Goal: Task Accomplishment & Management: Use online tool/utility

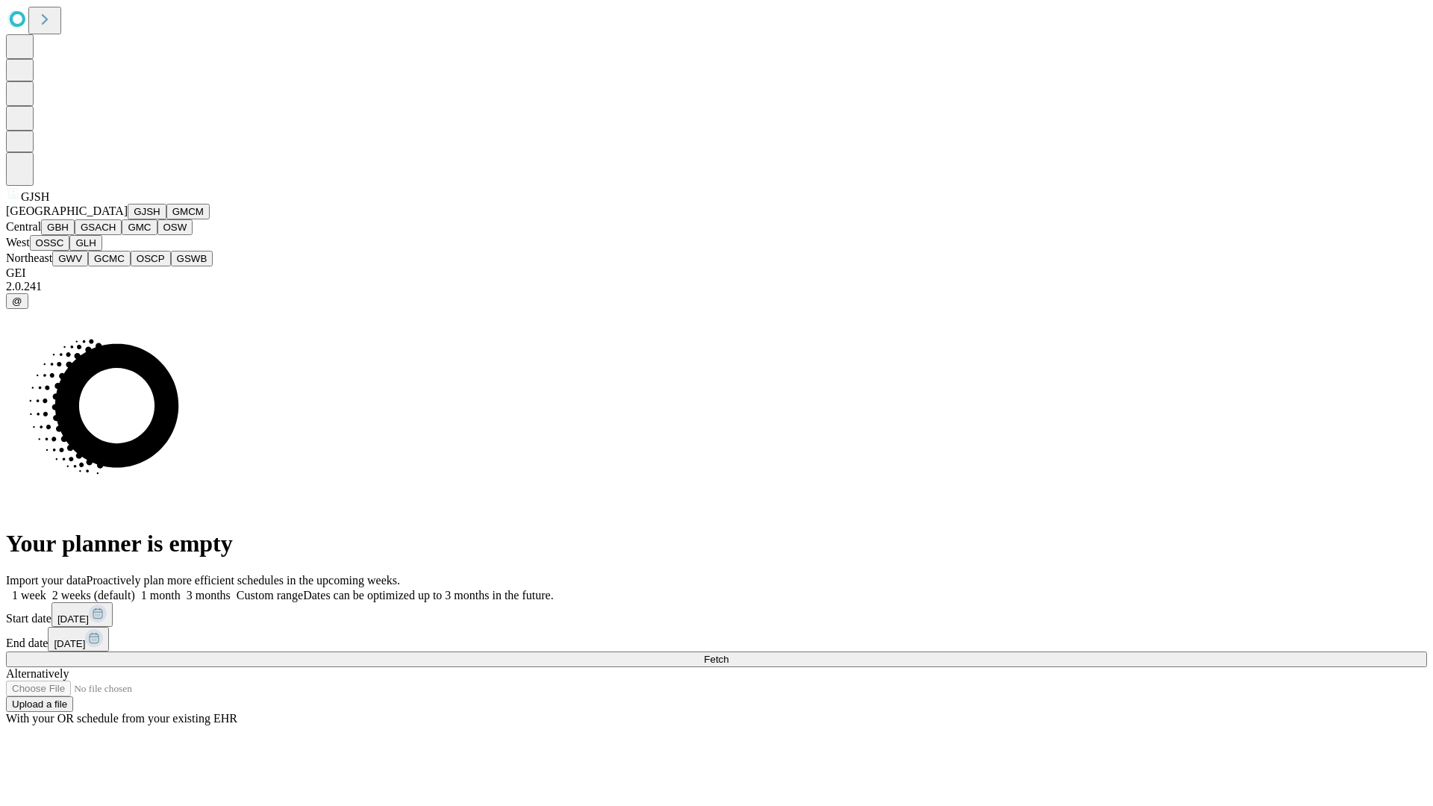
click at [128, 219] on button "GJSH" at bounding box center [147, 212] width 39 height 16
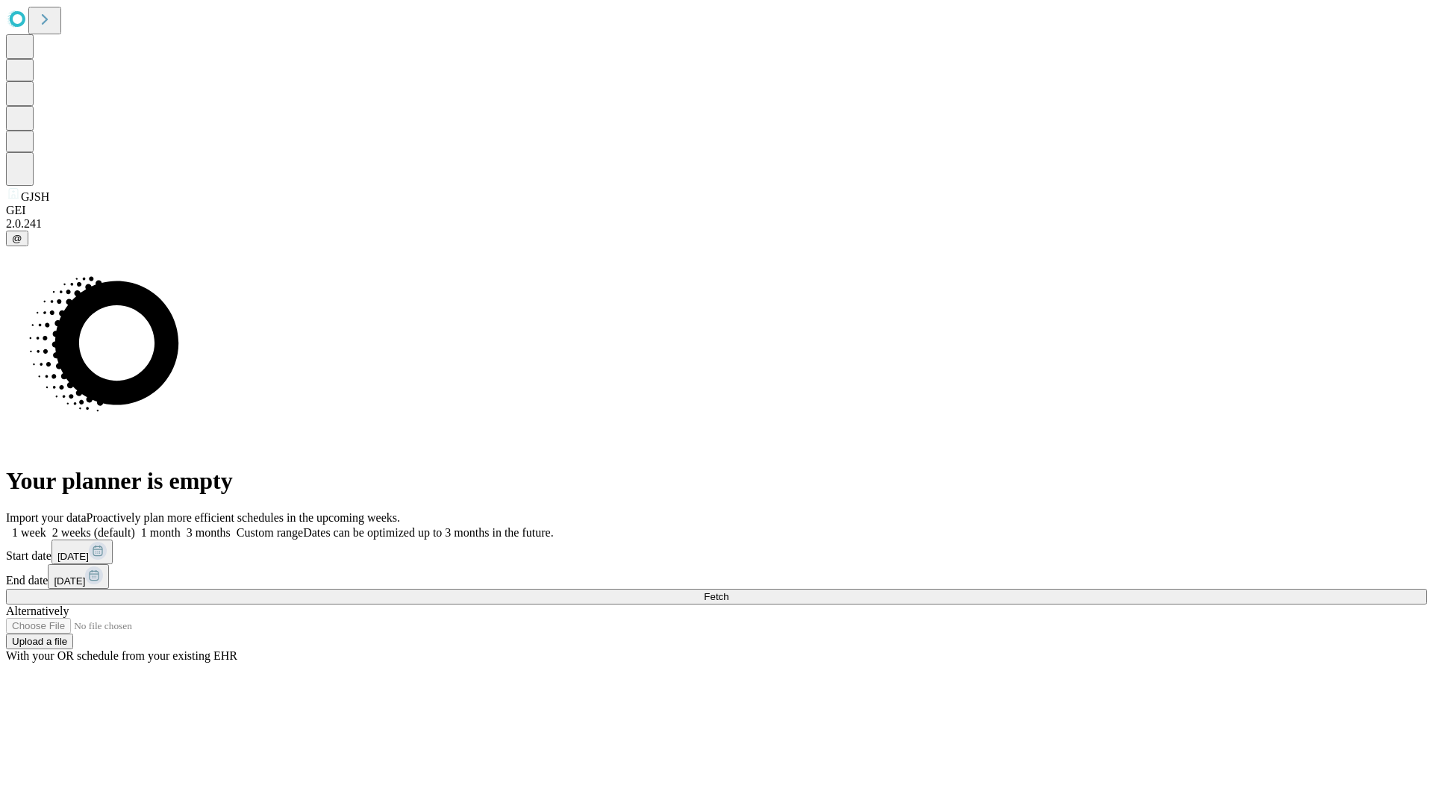
click at [135, 526] on label "2 weeks (default)" at bounding box center [90, 532] width 89 height 13
click at [729, 591] on span "Fetch" at bounding box center [716, 596] width 25 height 11
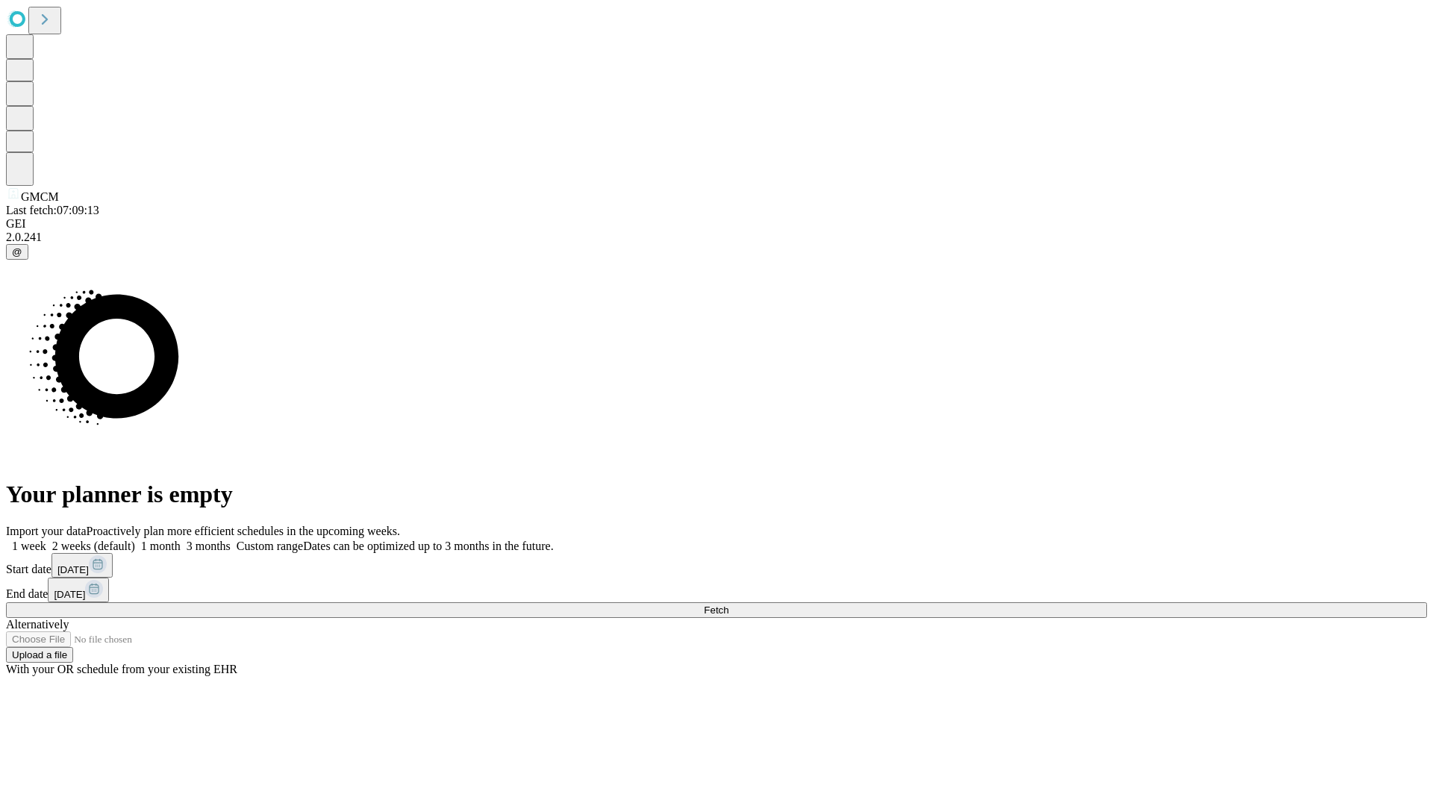
click at [729, 605] on span "Fetch" at bounding box center [716, 610] width 25 height 11
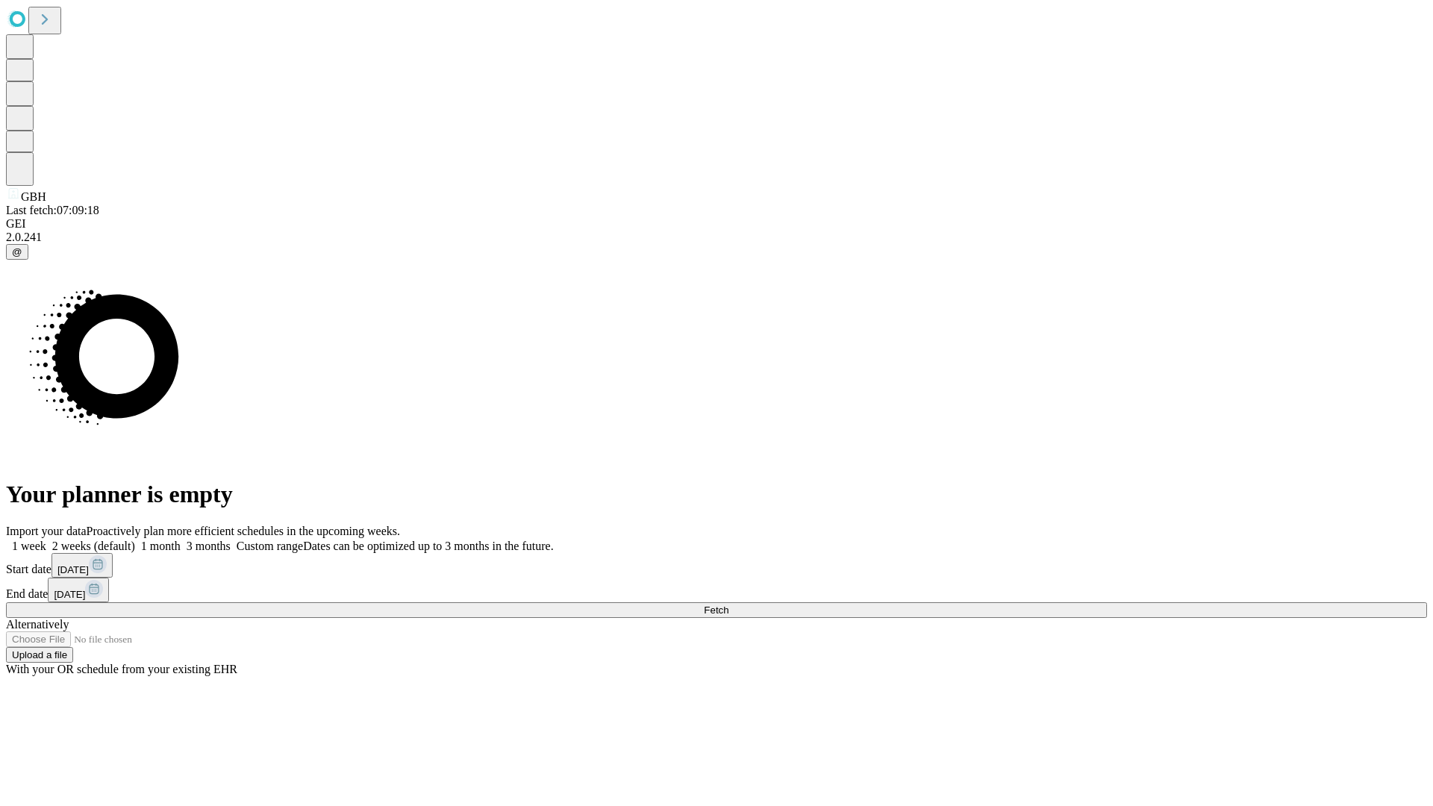
click at [135, 540] on label "2 weeks (default)" at bounding box center [90, 546] width 89 height 13
click at [729, 605] on span "Fetch" at bounding box center [716, 610] width 25 height 11
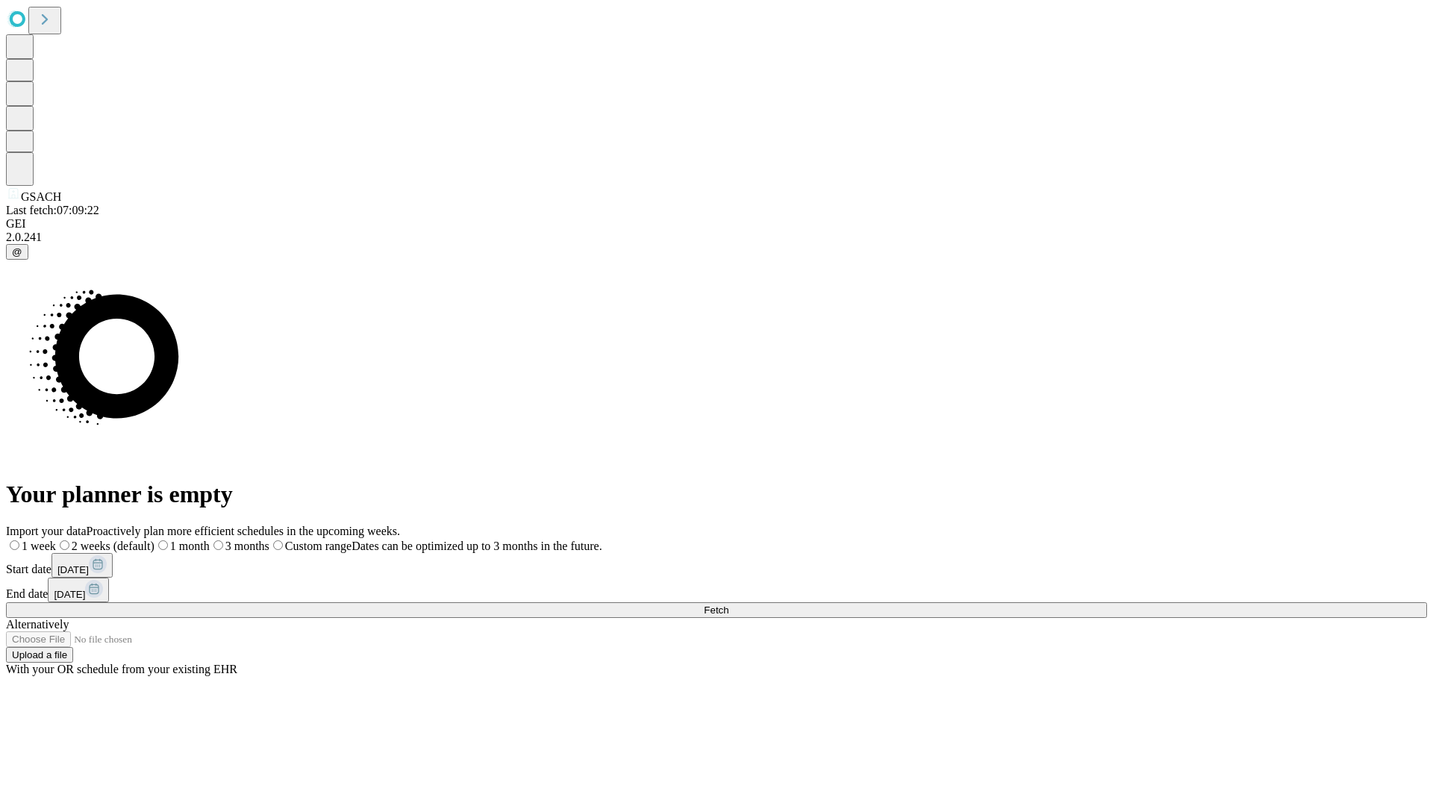
click at [729, 605] on span "Fetch" at bounding box center [716, 610] width 25 height 11
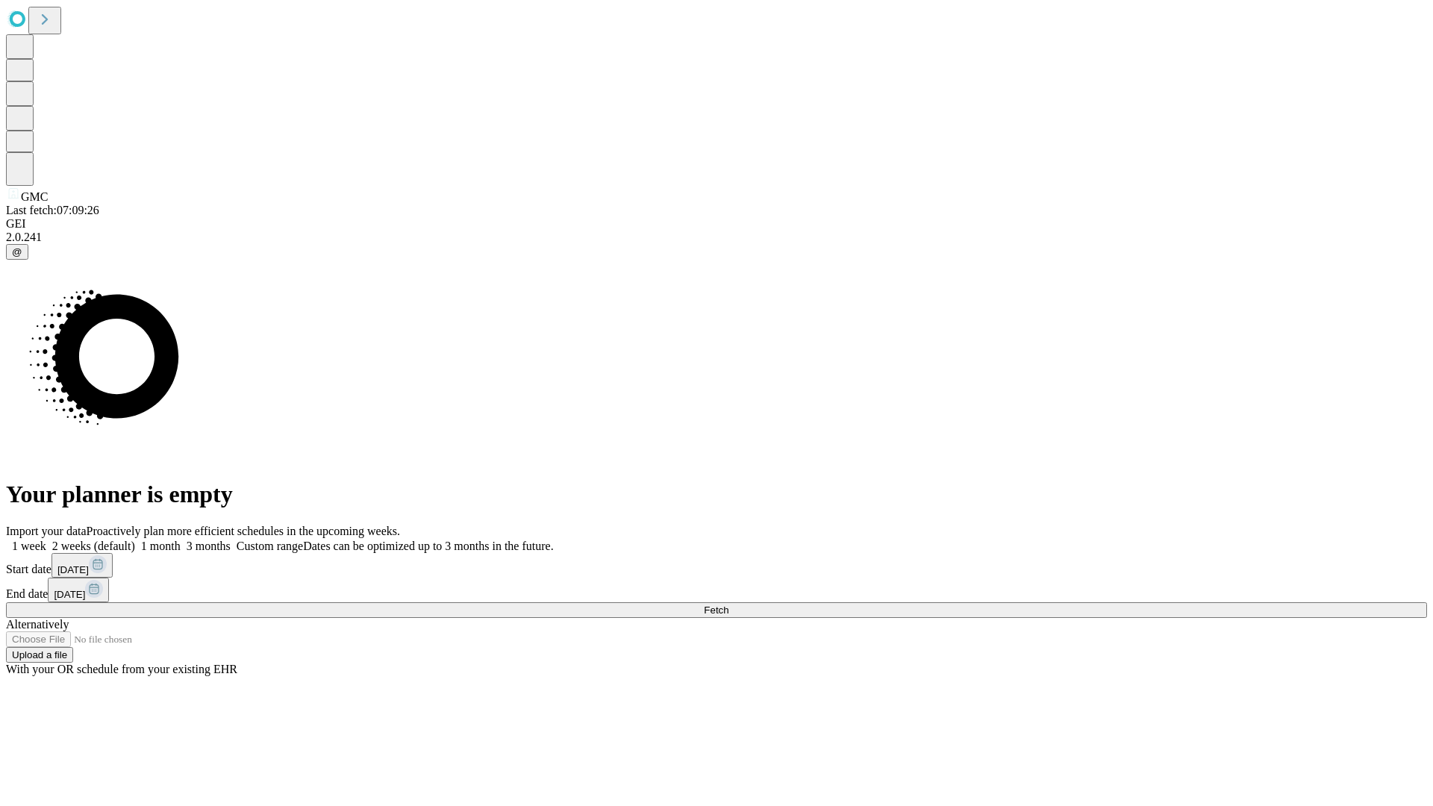
click at [135, 540] on label "2 weeks (default)" at bounding box center [90, 546] width 89 height 13
click at [729, 605] on span "Fetch" at bounding box center [716, 610] width 25 height 11
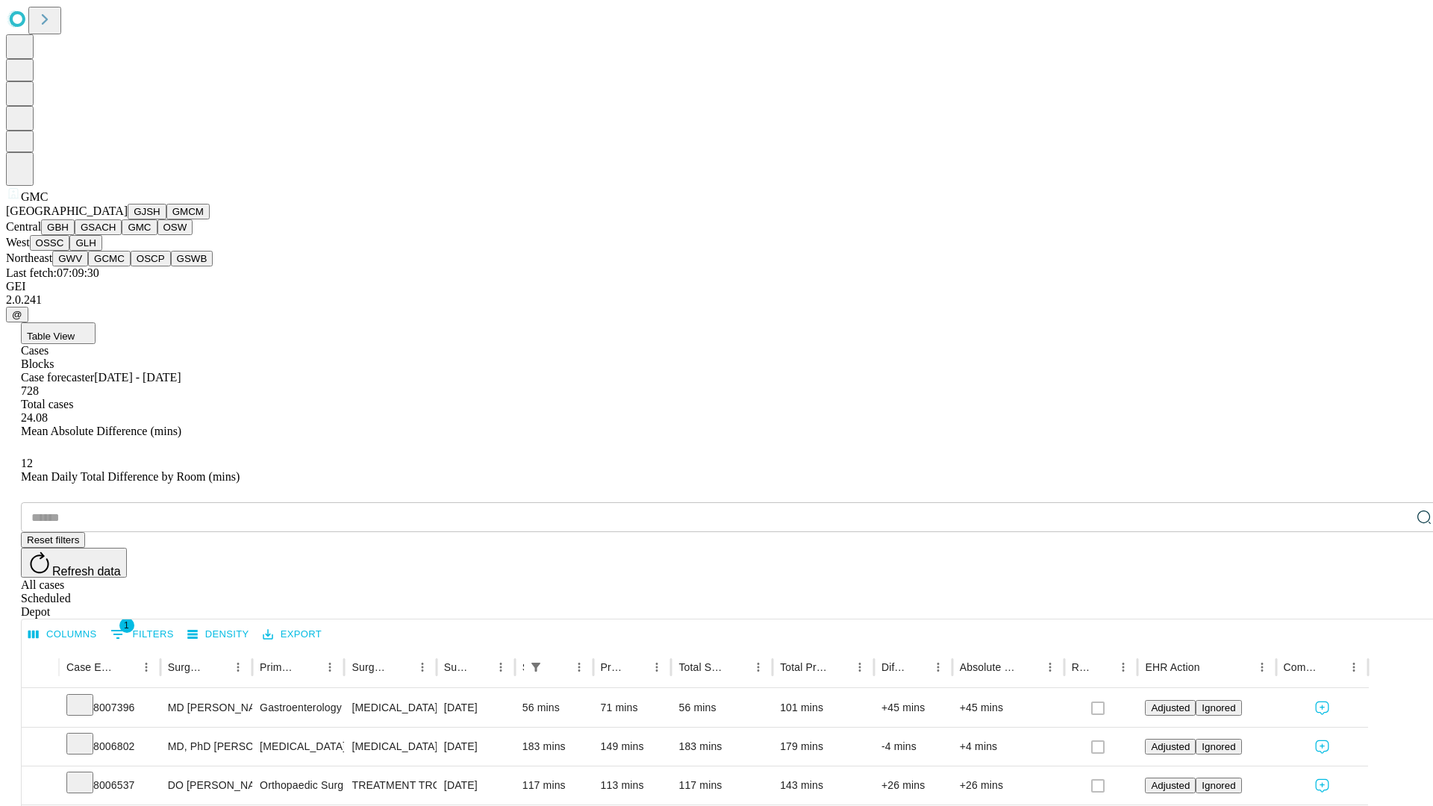
click at [158, 235] on button "OSW" at bounding box center [176, 227] width 36 height 16
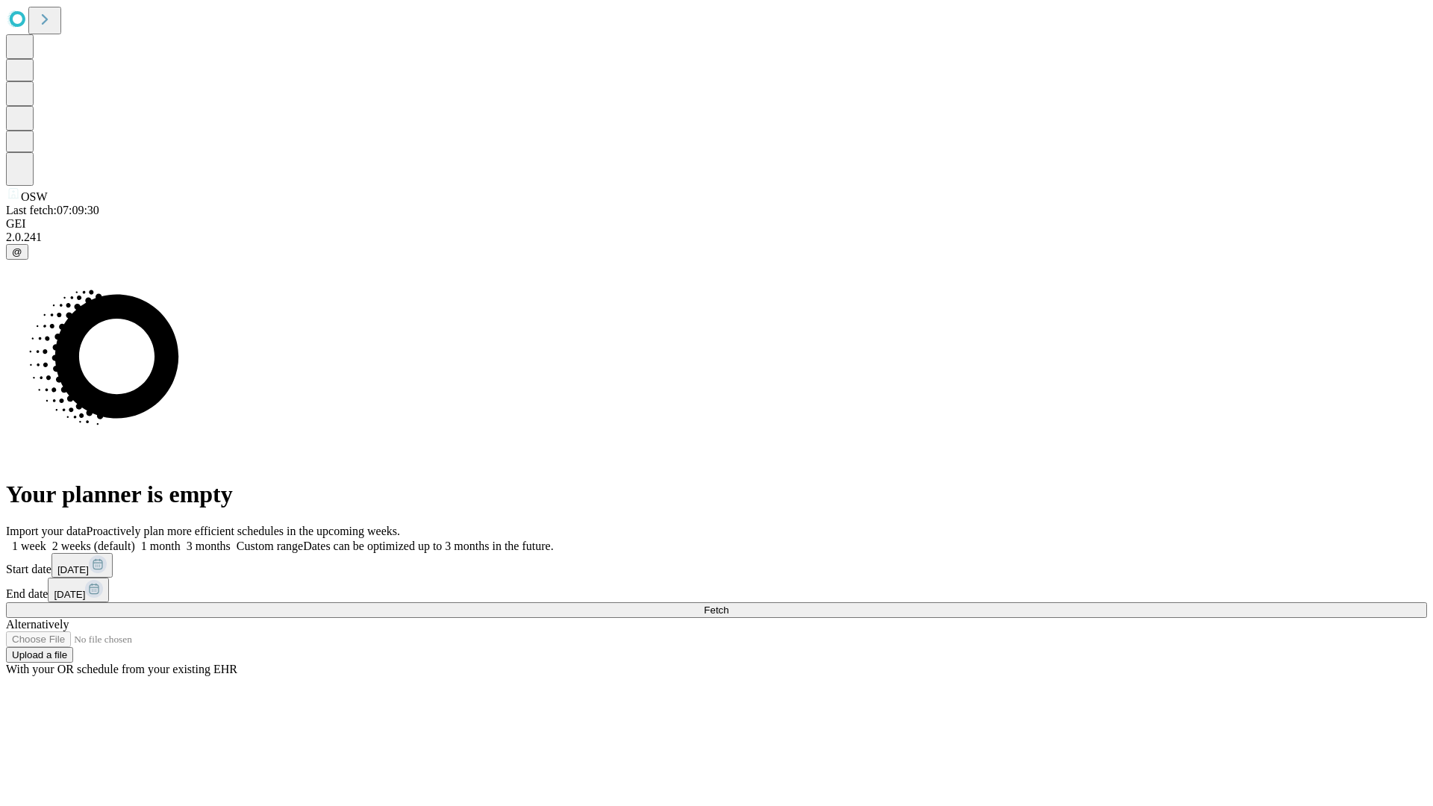
click at [135, 540] on label "2 weeks (default)" at bounding box center [90, 546] width 89 height 13
click at [729, 605] on span "Fetch" at bounding box center [716, 610] width 25 height 11
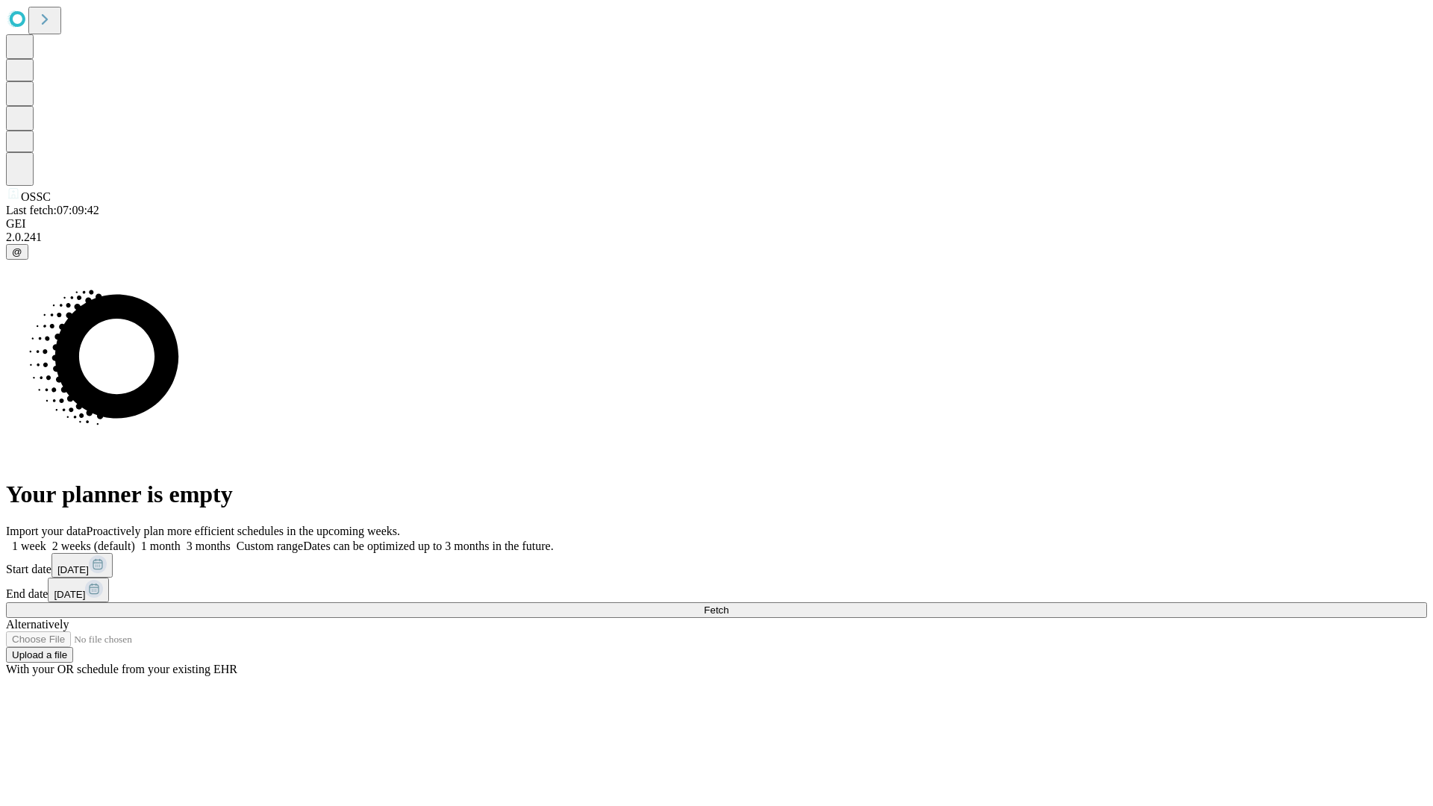
click at [135, 540] on label "2 weeks (default)" at bounding box center [90, 546] width 89 height 13
click at [729, 605] on span "Fetch" at bounding box center [716, 610] width 25 height 11
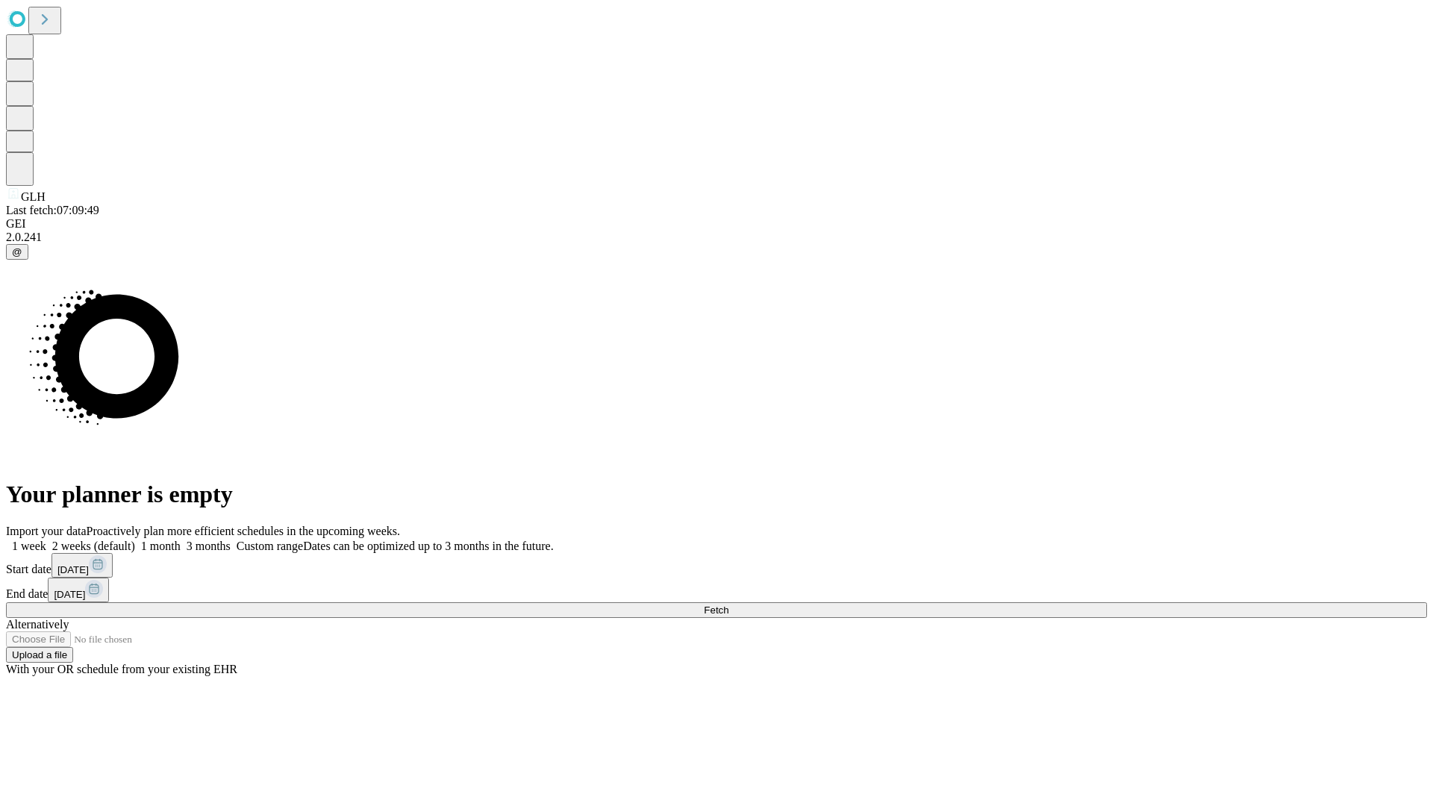
click at [135, 540] on label "2 weeks (default)" at bounding box center [90, 546] width 89 height 13
click at [729, 605] on span "Fetch" at bounding box center [716, 610] width 25 height 11
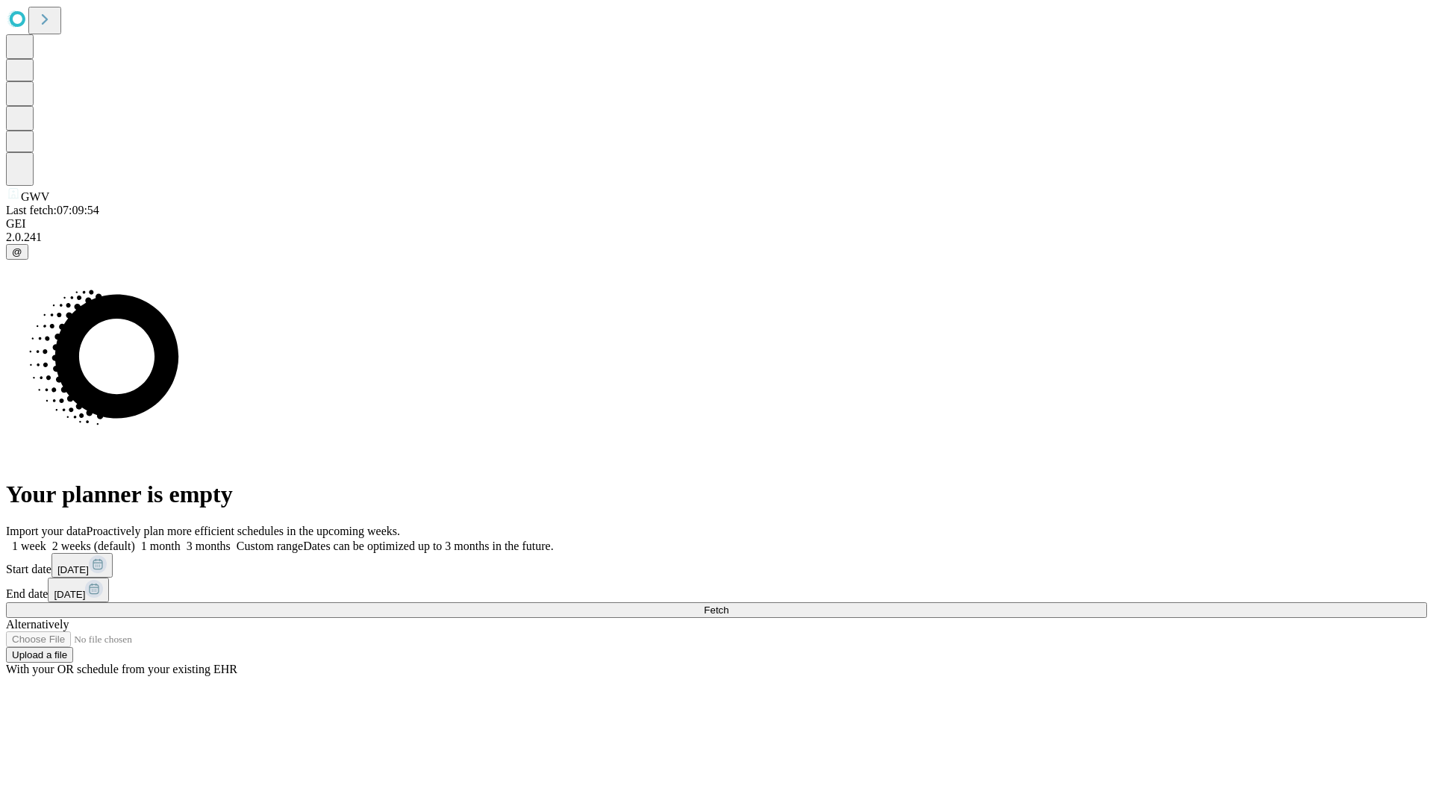
click at [729, 605] on span "Fetch" at bounding box center [716, 610] width 25 height 11
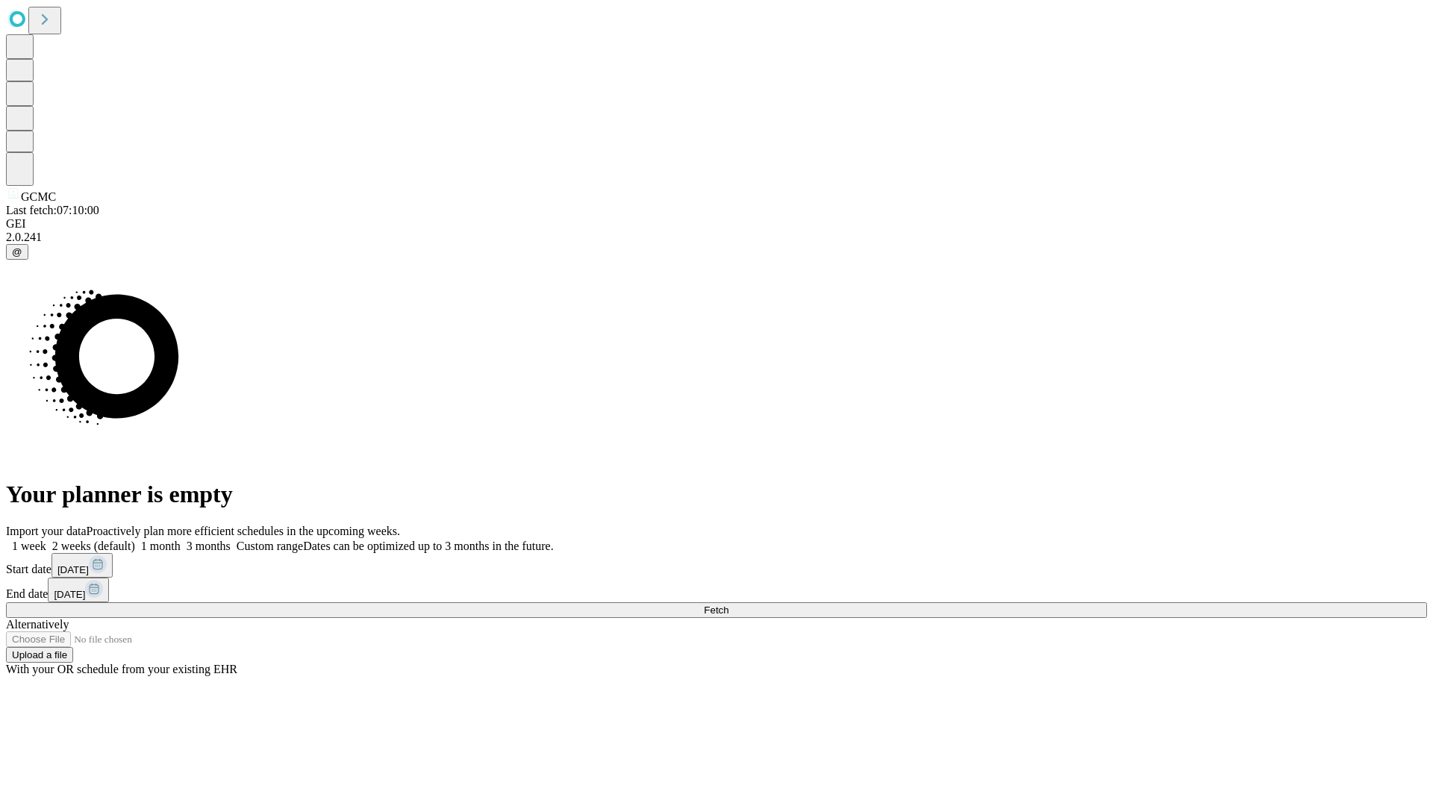
click at [729, 605] on span "Fetch" at bounding box center [716, 610] width 25 height 11
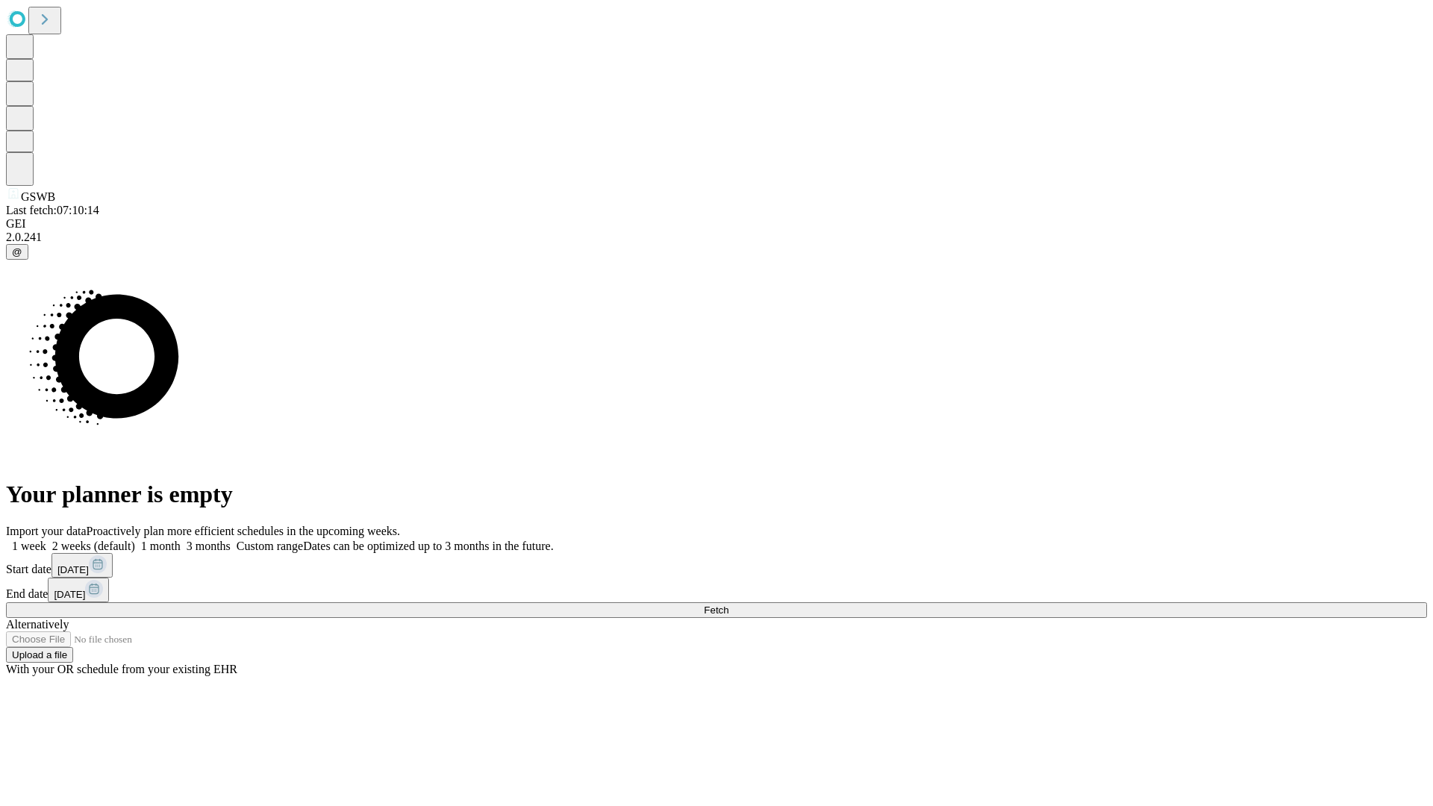
click at [729, 605] on span "Fetch" at bounding box center [716, 610] width 25 height 11
